Goal: Find specific page/section: Find specific page/section

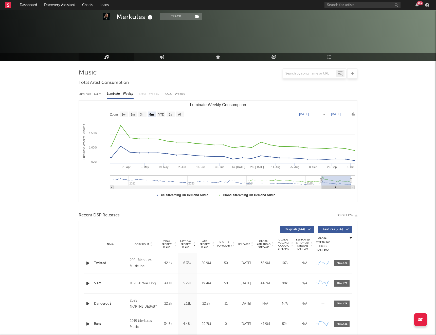
select select "6m"
select select "1w"
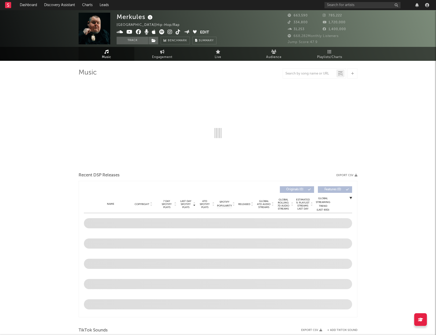
select select "6m"
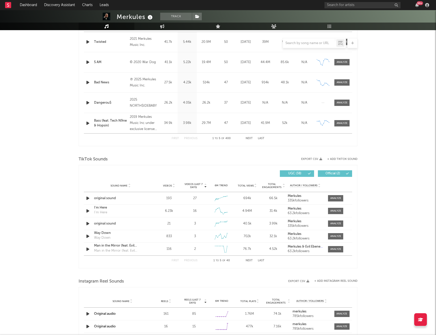
scroll to position [221, 0]
click at [263, 258] on div "First Previous 1 to 5 of 40 Next Last" at bounding box center [218, 260] width 93 height 10
click at [262, 260] on button "Last" at bounding box center [261, 260] width 7 height 3
click at [334, 250] on div at bounding box center [335, 249] width 11 height 4
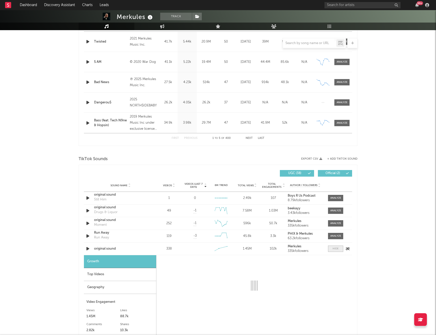
select select "1w"
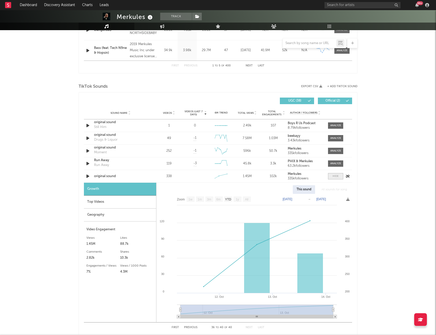
scroll to position [299, 0]
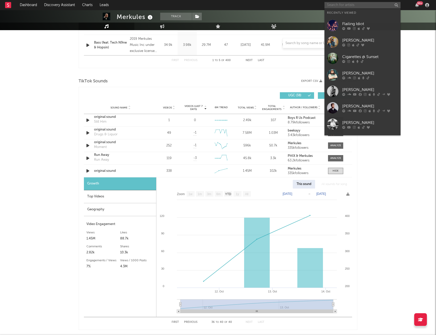
click at [346, 6] on input "text" at bounding box center [362, 5] width 76 height 6
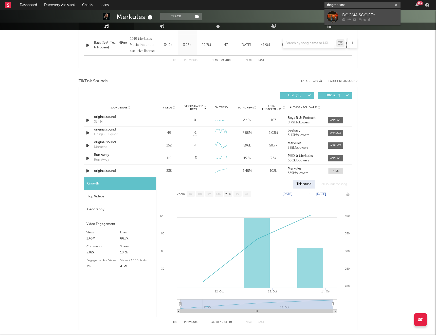
type input "dogma soc"
click at [353, 12] on div "DOGMA SOCIETY" at bounding box center [370, 15] width 56 height 6
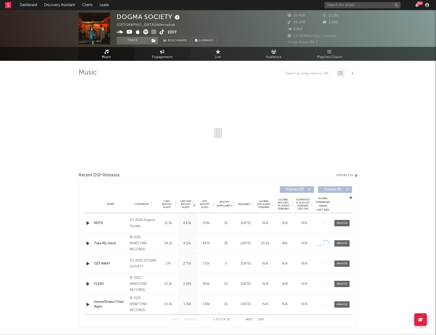
select select "6m"
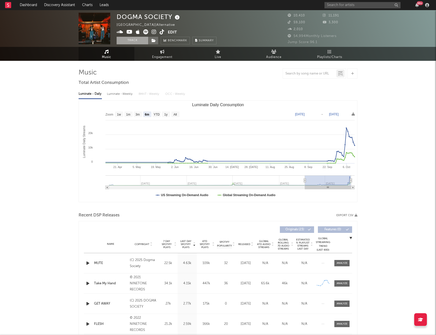
click at [139, 41] on button "Track" at bounding box center [133, 41] width 32 height 8
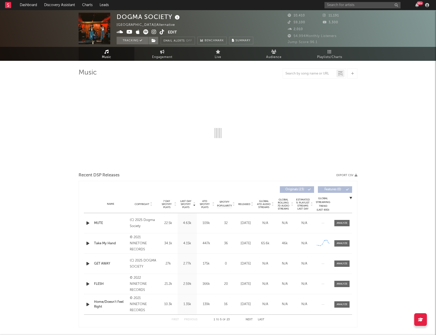
select select "6m"
